Goal: Use online tool/utility: Use online tool/utility

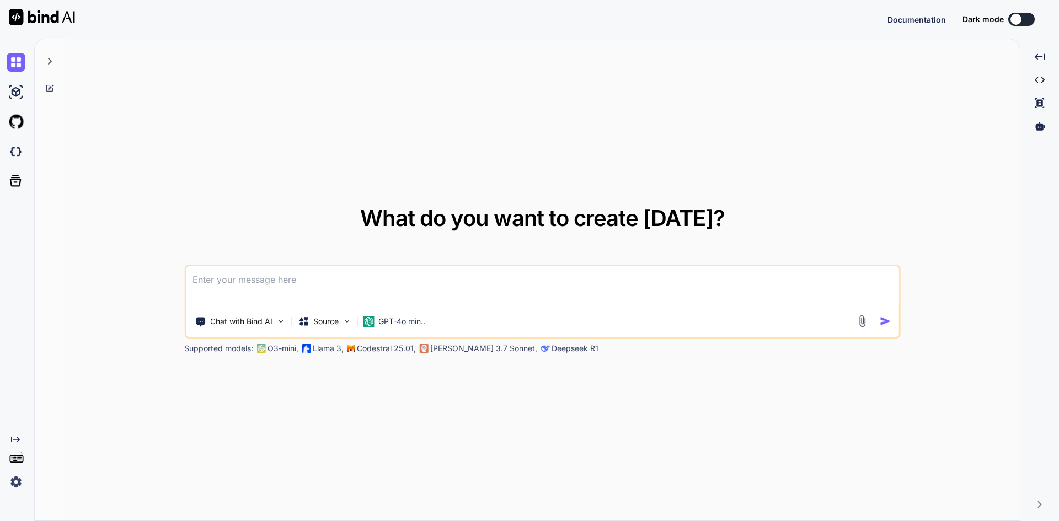
type textarea "x"
type textarea "a"
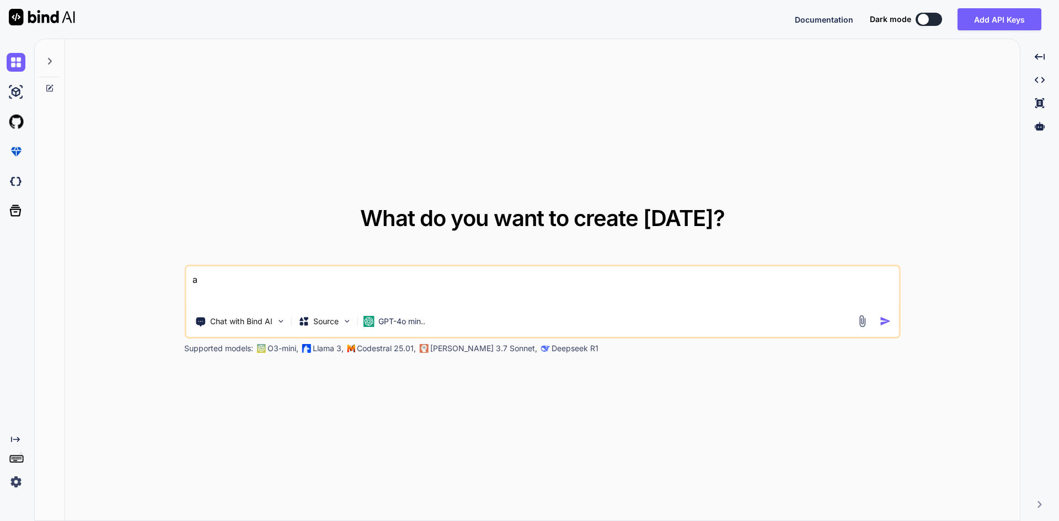
type textarea "x"
type textarea "s"
type textarea "x"
type textarea "se"
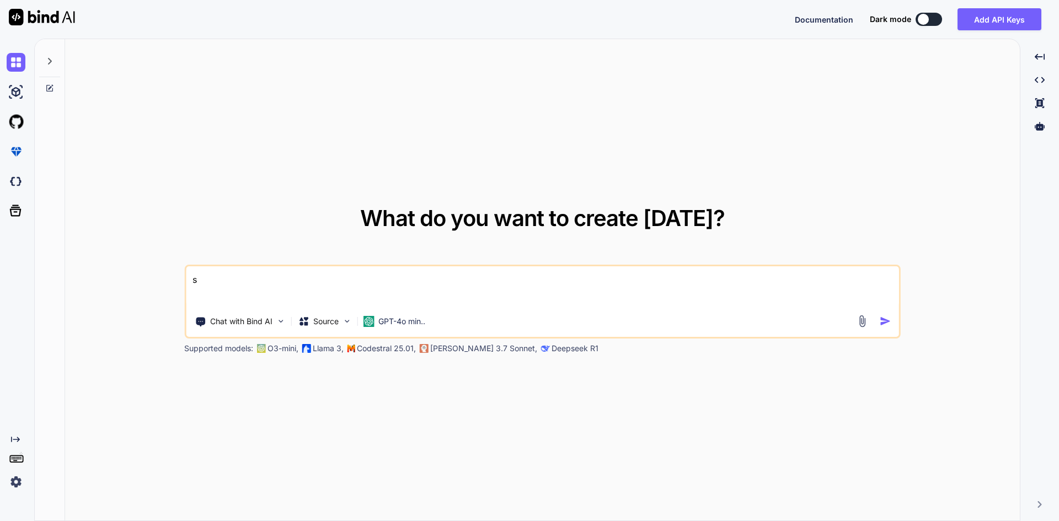
type textarea "x"
type textarea "sel"
type textarea "x"
type textarea "selm"
type textarea "x"
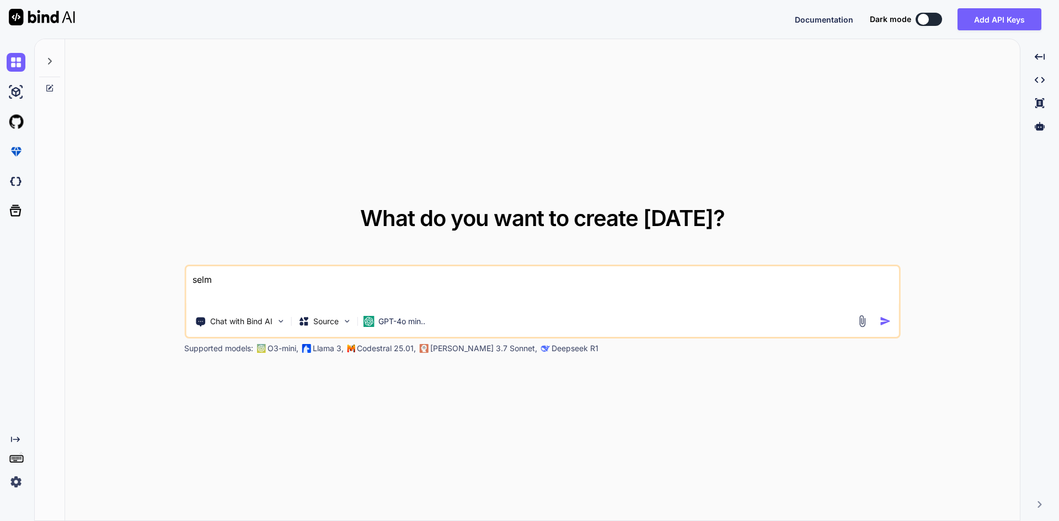
type textarea "selma"
type textarea "x"
type textarea "selm"
type textarea "x"
type textarea "sel"
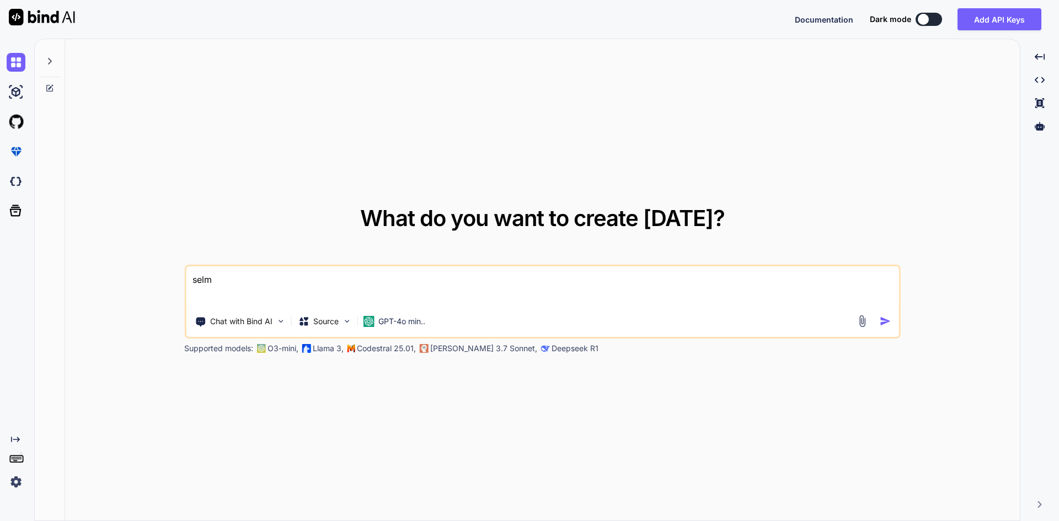
type textarea "x"
type textarea "sela"
type textarea "x"
type textarea "selam"
type textarea "x"
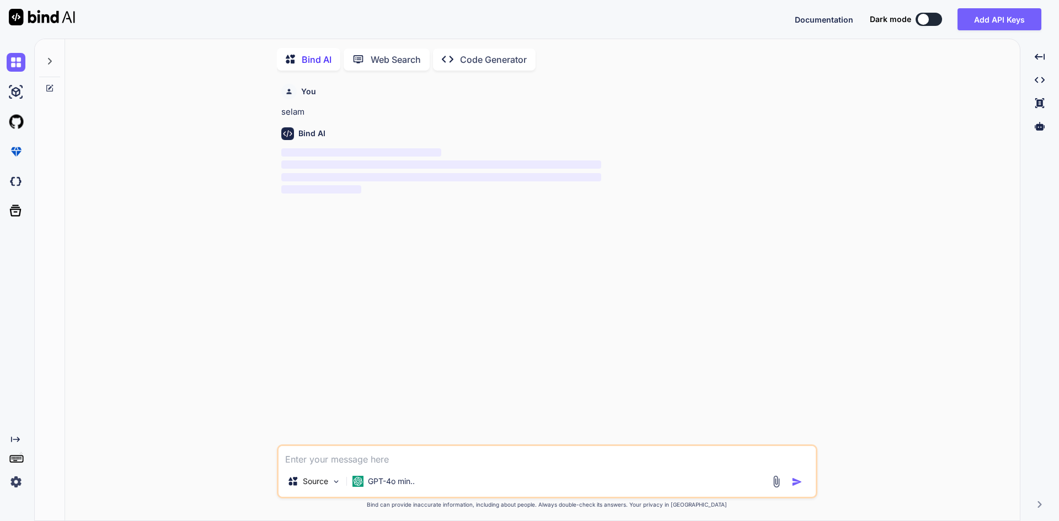
scroll to position [4, 0]
click at [447, 455] on textarea at bounding box center [546, 454] width 537 height 20
paste textarea "[URL][DOMAIN_NAME]"
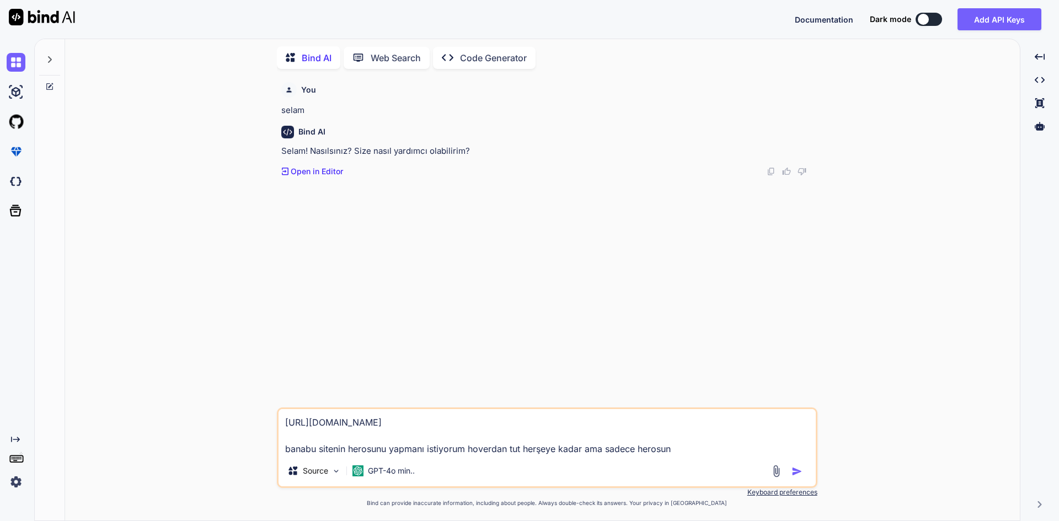
type textarea "[URL][DOMAIN_NAME] banabu sitenin herosunu yapmanı istiyorum hoverdan tut herşe…"
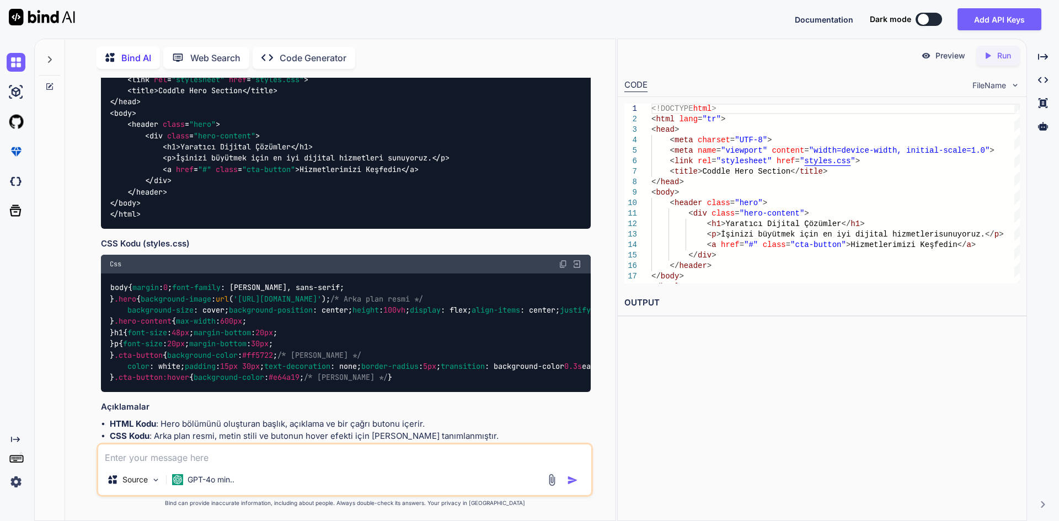
scroll to position [194, 0]
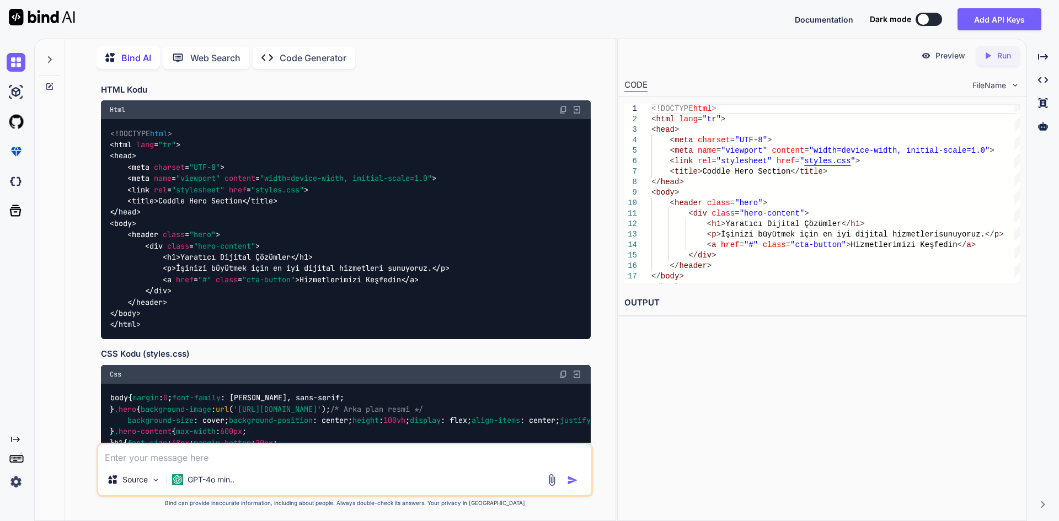
click at [356, 200] on div "<!DOCTYPE html > < html lang = "tr" > < head > < meta charset = "UTF-8" > < met…" at bounding box center [346, 229] width 490 height 220
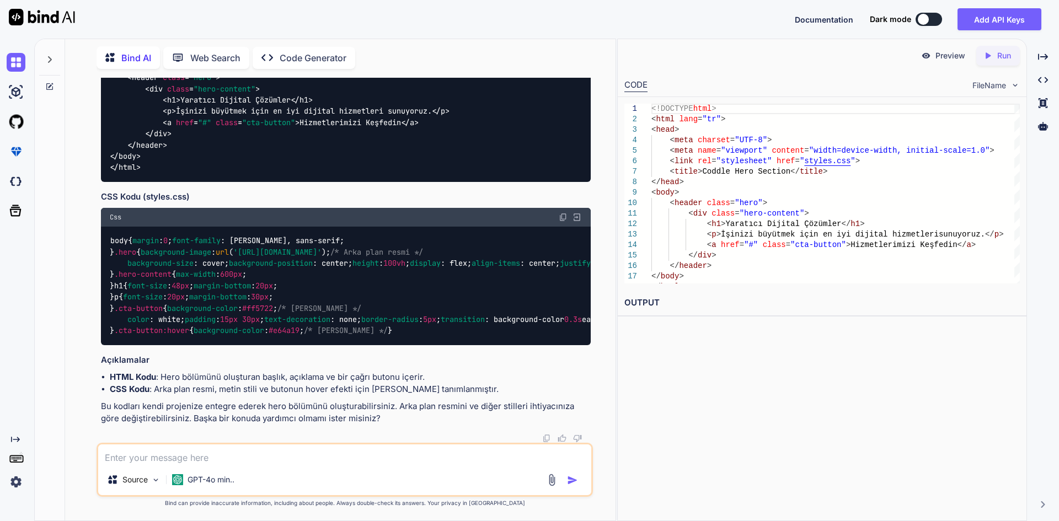
scroll to position [745, 0]
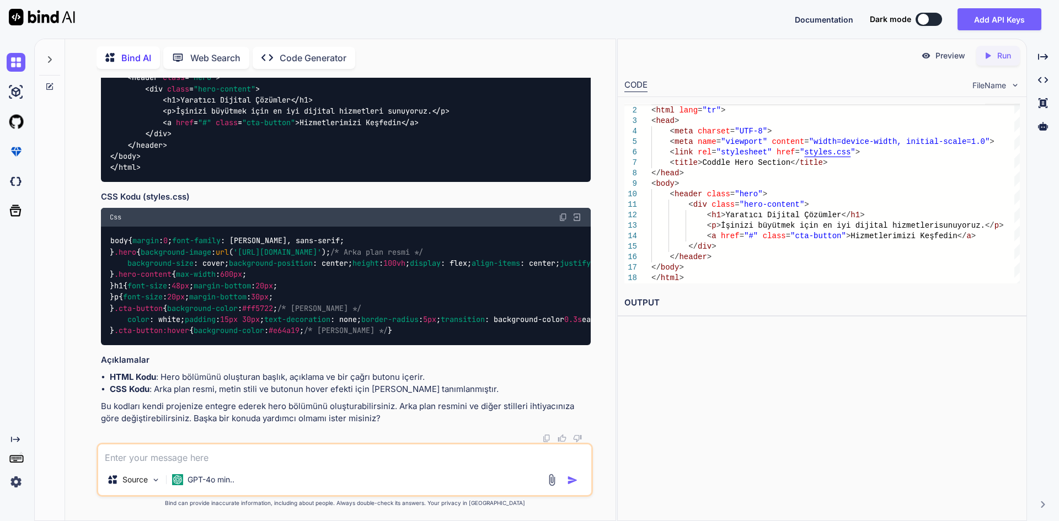
click at [207, 58] on p "Web Search" at bounding box center [215, 57] width 50 height 13
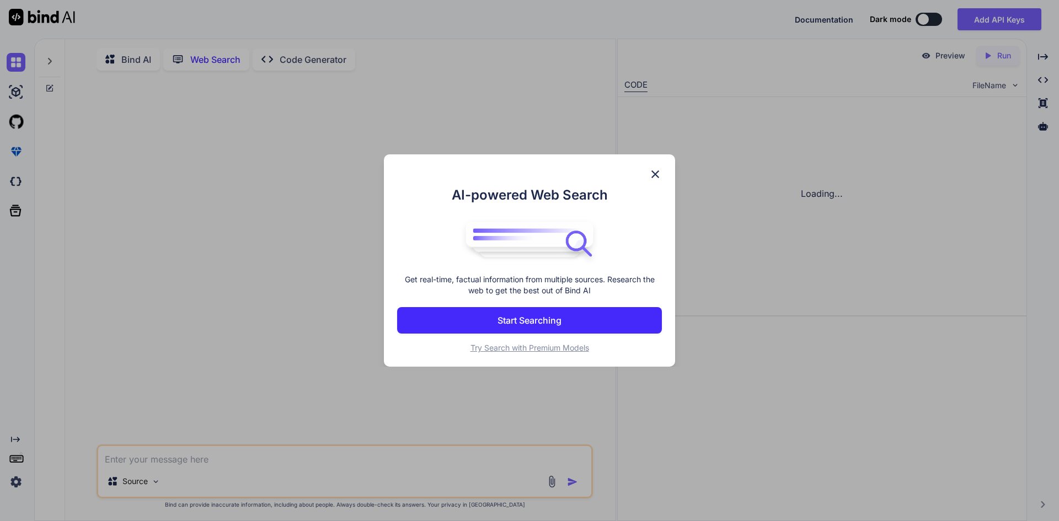
scroll to position [4, 0]
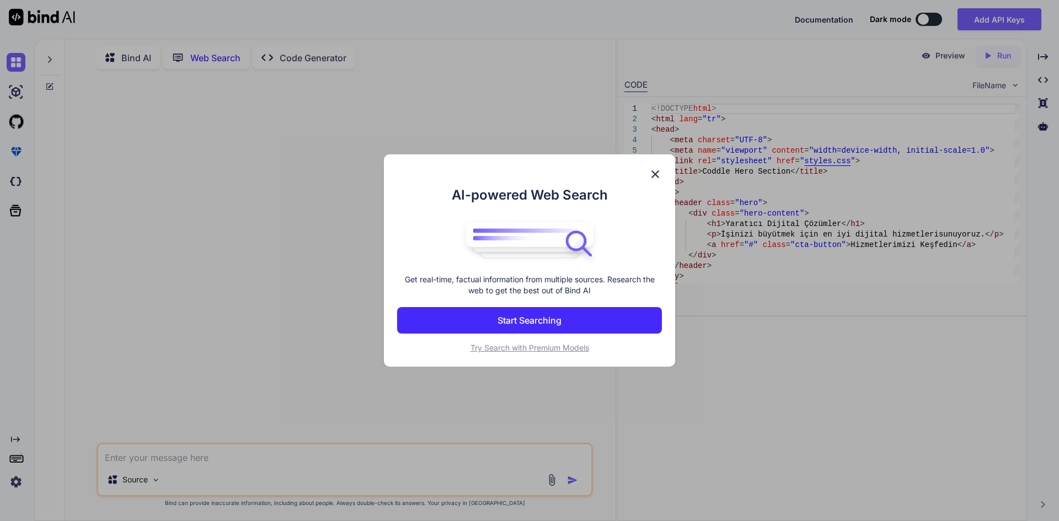
click at [664, 168] on div "AI-powered Web Search Get real-time, factual information from multiple sources.…" at bounding box center [529, 260] width 291 height 213
click at [656, 178] on img at bounding box center [654, 174] width 13 height 13
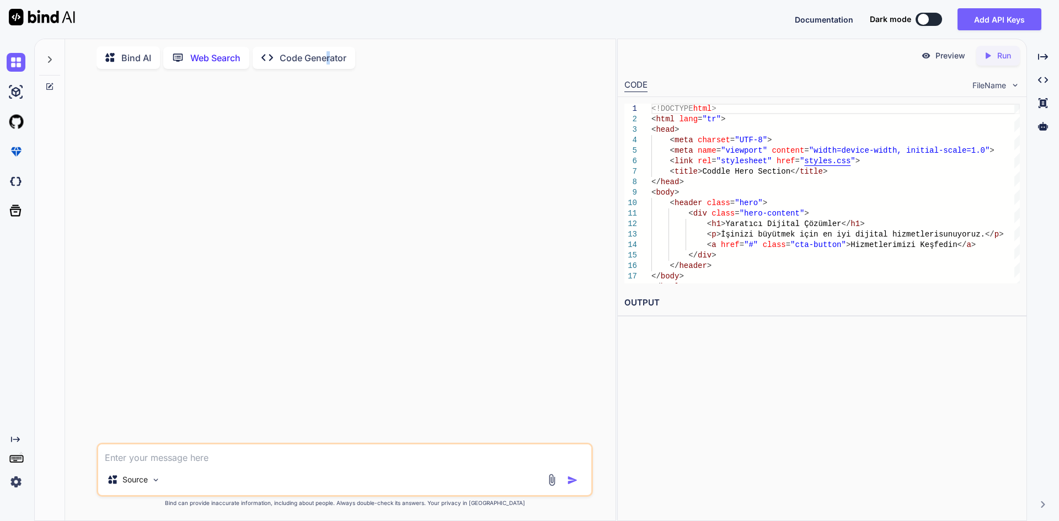
click at [328, 60] on p "Code Generator" at bounding box center [313, 57] width 67 height 13
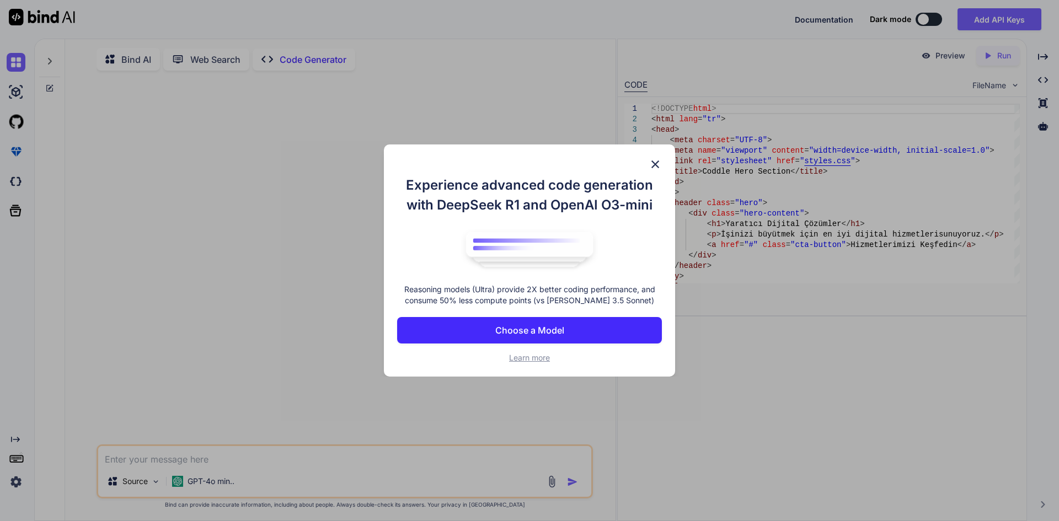
click at [659, 159] on img at bounding box center [654, 164] width 13 height 13
